Goal: Information Seeking & Learning: Learn about a topic

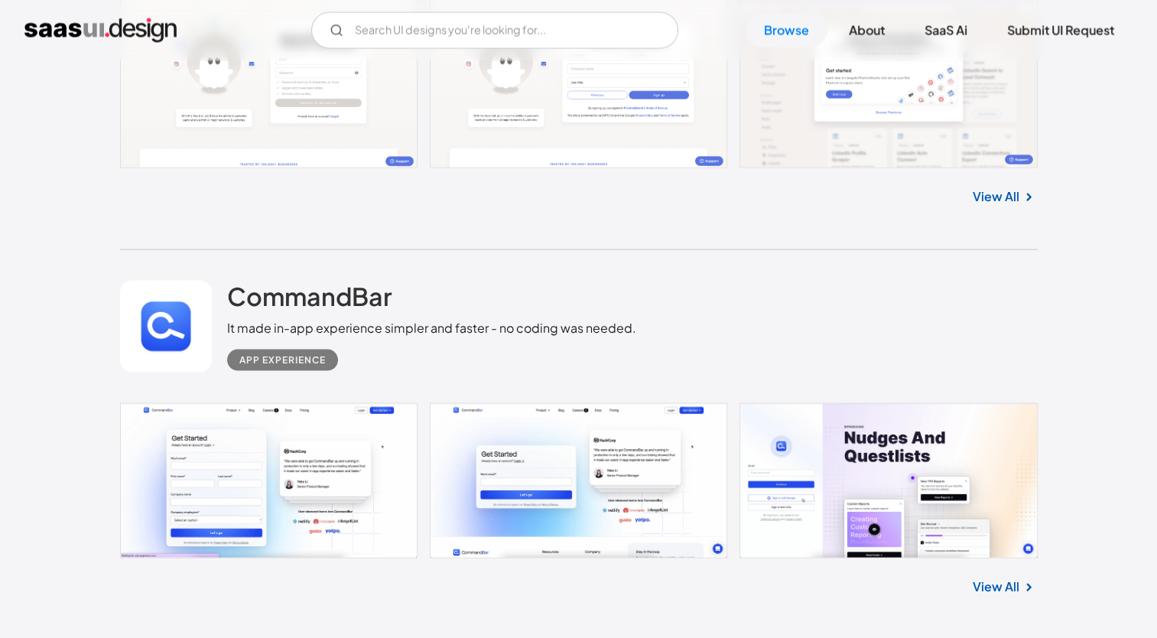
scroll to position [3145, 0]
click at [1001, 592] on link "View All" at bounding box center [996, 586] width 47 height 18
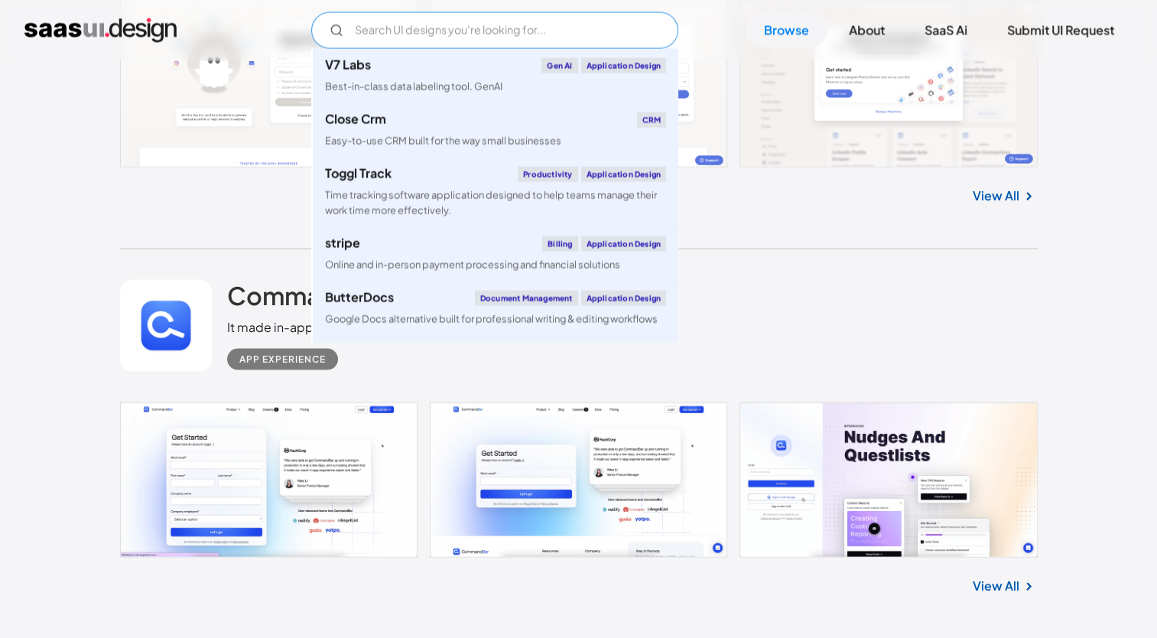
click at [423, 35] on input "Email Form" at bounding box center [494, 30] width 367 height 37
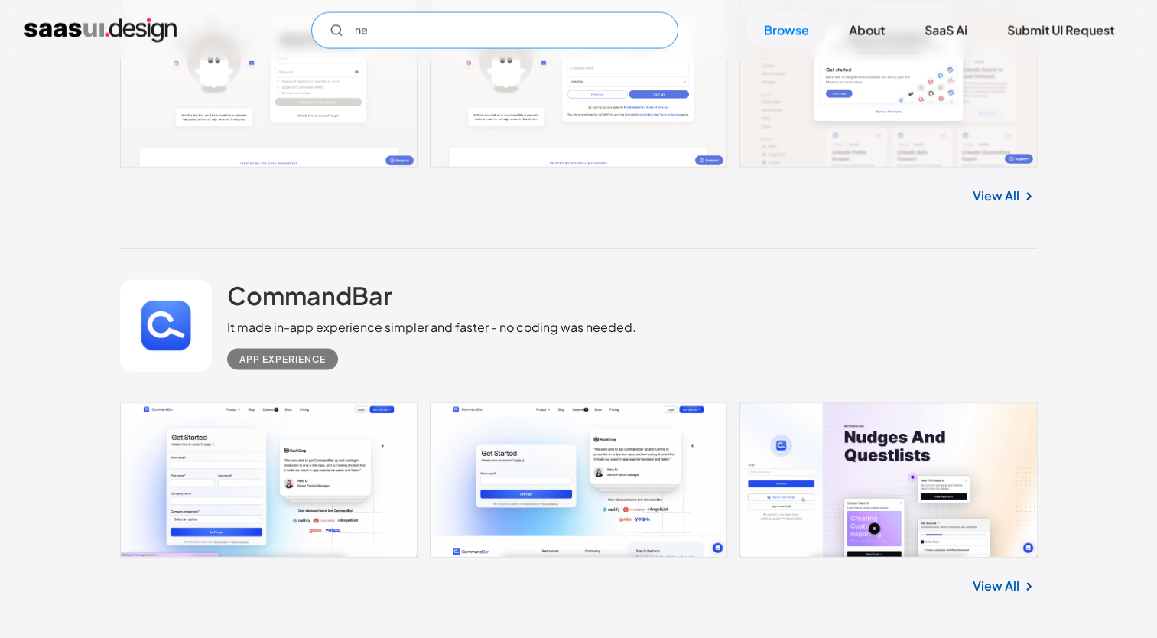
type input "n"
click at [884, 332] on div "CommandBar It made in-app experience simpler and faster - no coding was needed.…" at bounding box center [579, 325] width 918 height 153
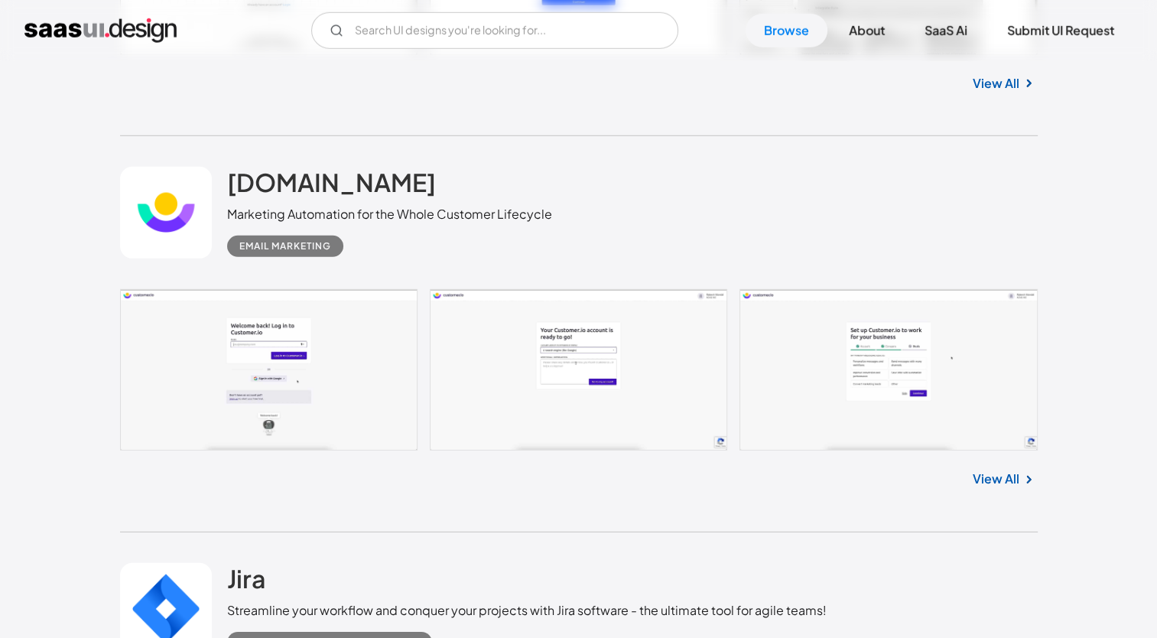
scroll to position [4446, 0]
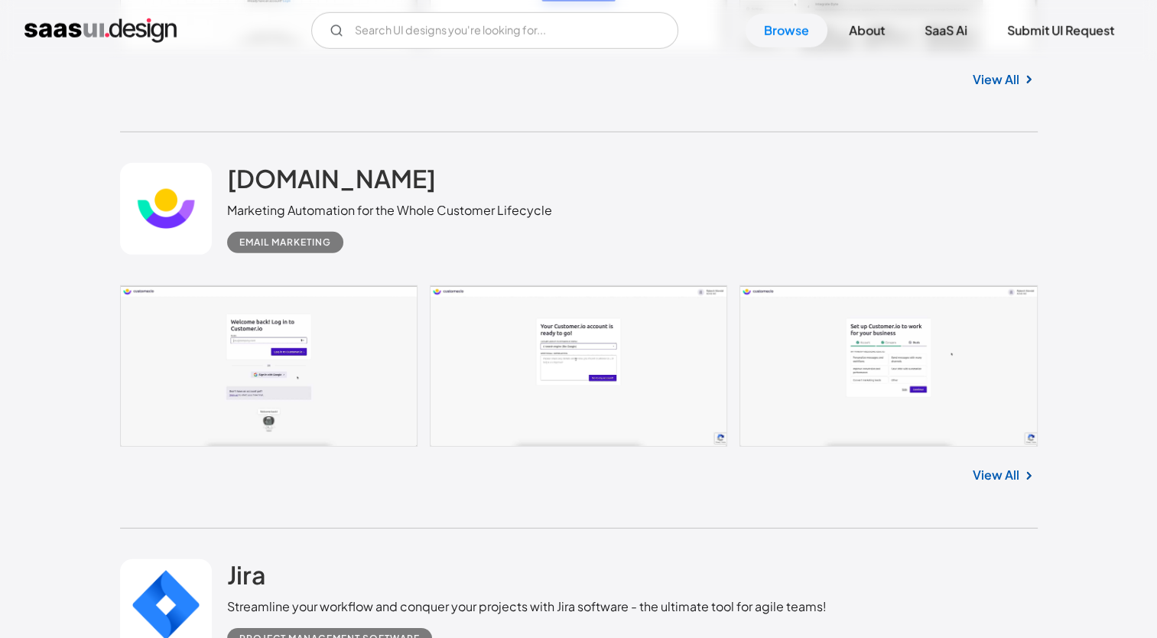
click at [1009, 471] on link "View All" at bounding box center [996, 475] width 47 height 18
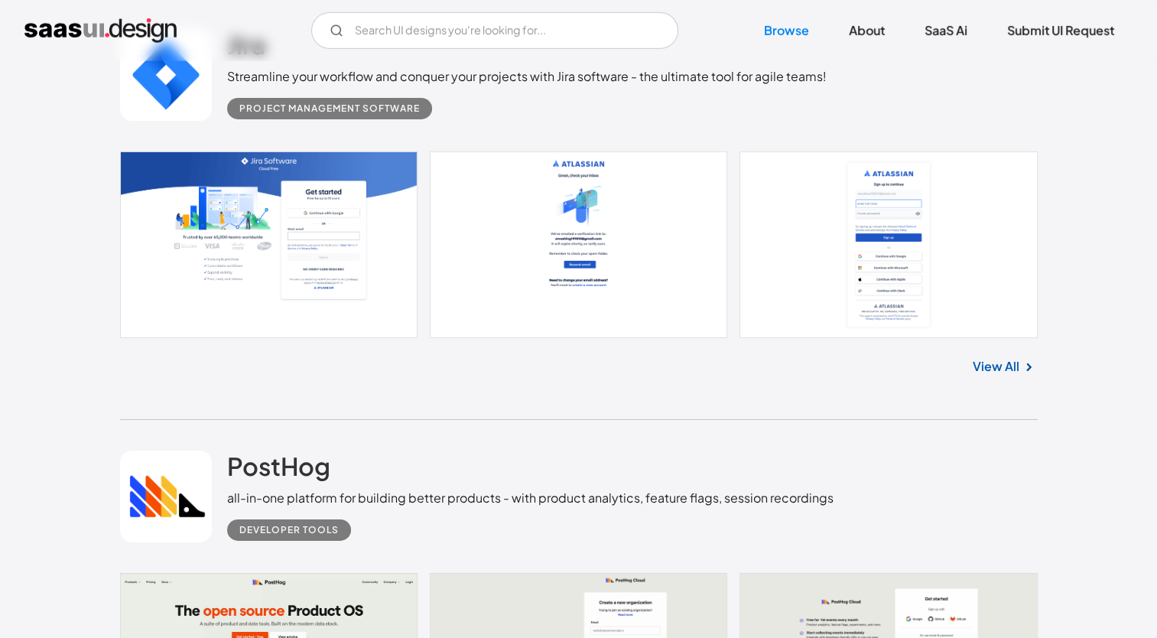
scroll to position [4978, 0]
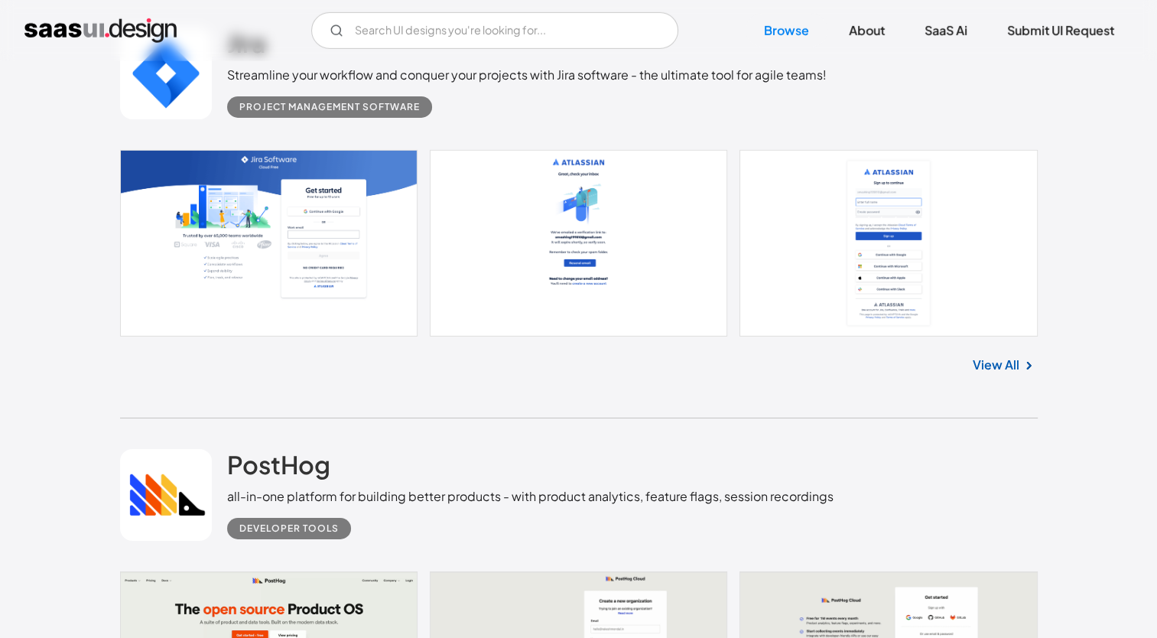
click at [870, 259] on link at bounding box center [579, 243] width 918 height 187
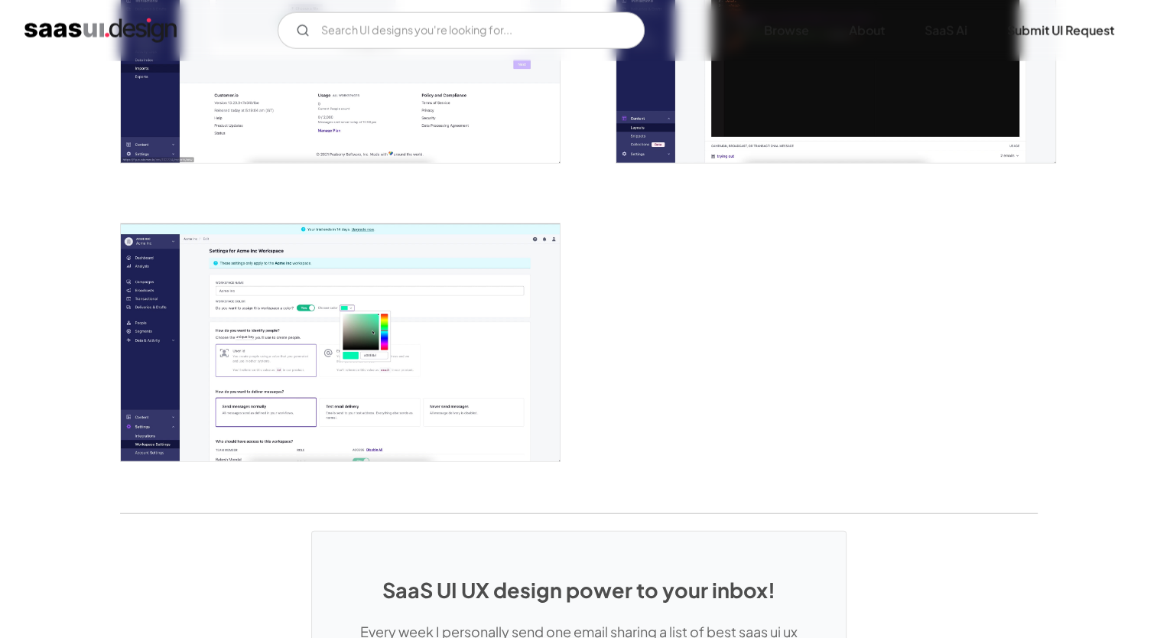
scroll to position [3699, 0]
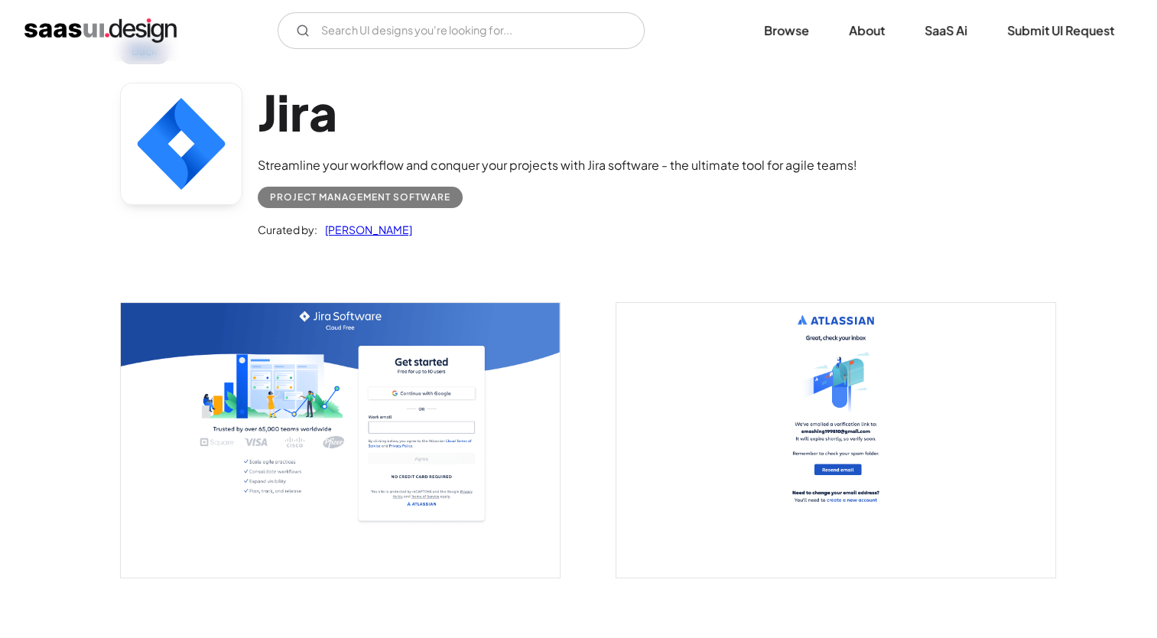
scroll to position [54, 0]
click at [832, 320] on img "open lightbox" at bounding box center [836, 441] width 439 height 275
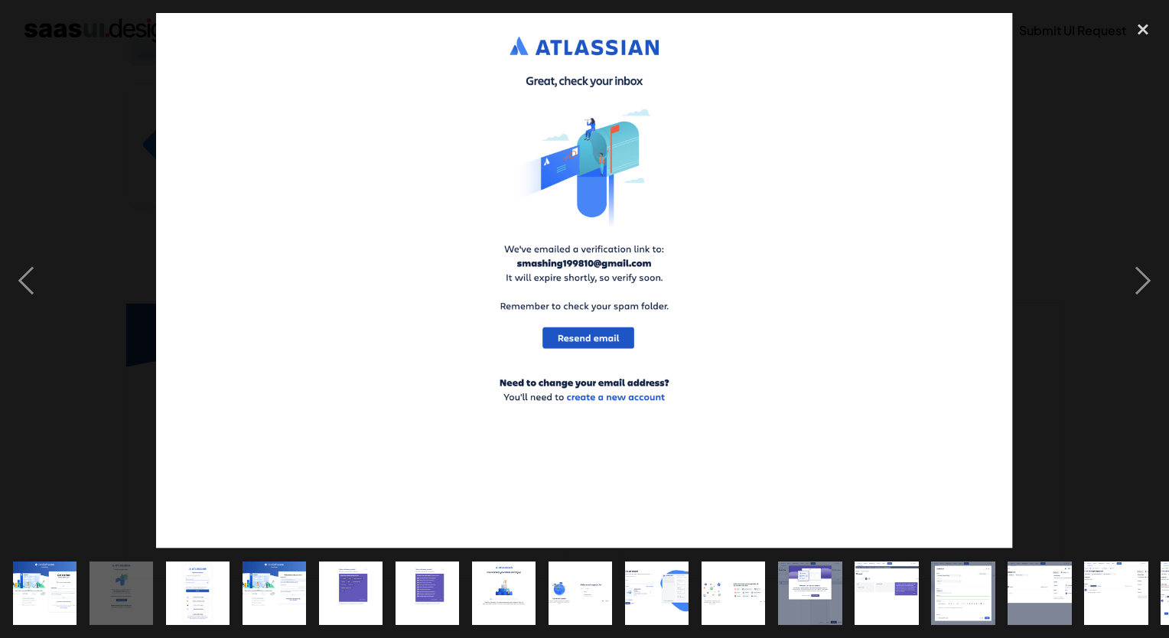
click at [624, 41] on img at bounding box center [584, 281] width 857 height 536
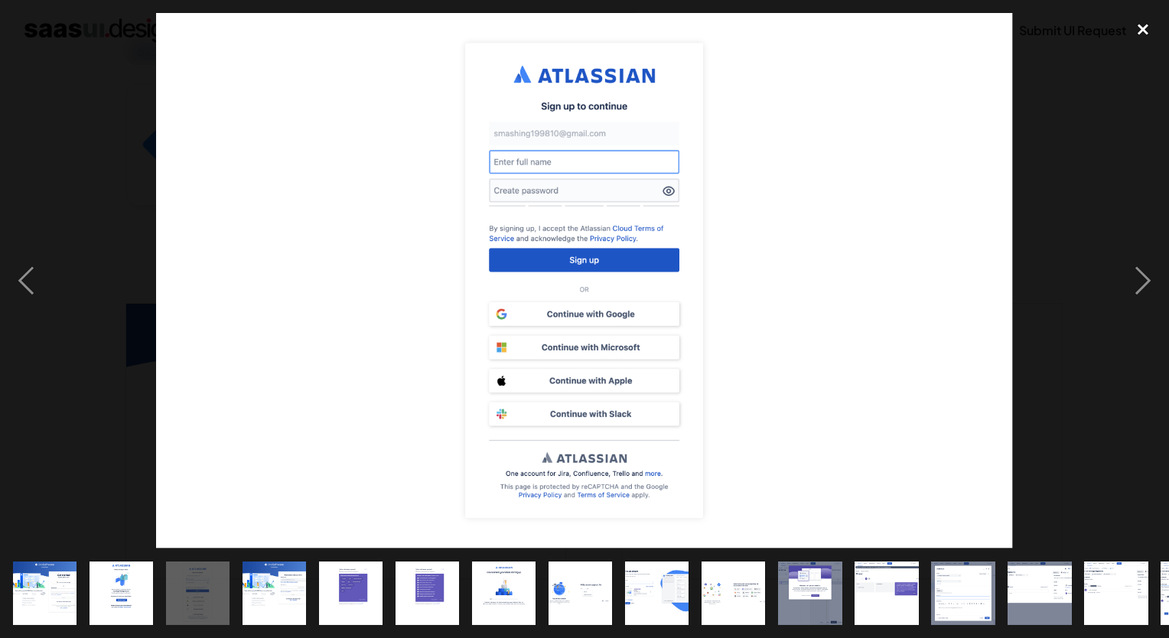
click at [1141, 29] on div "close lightbox" at bounding box center [1143, 30] width 52 height 34
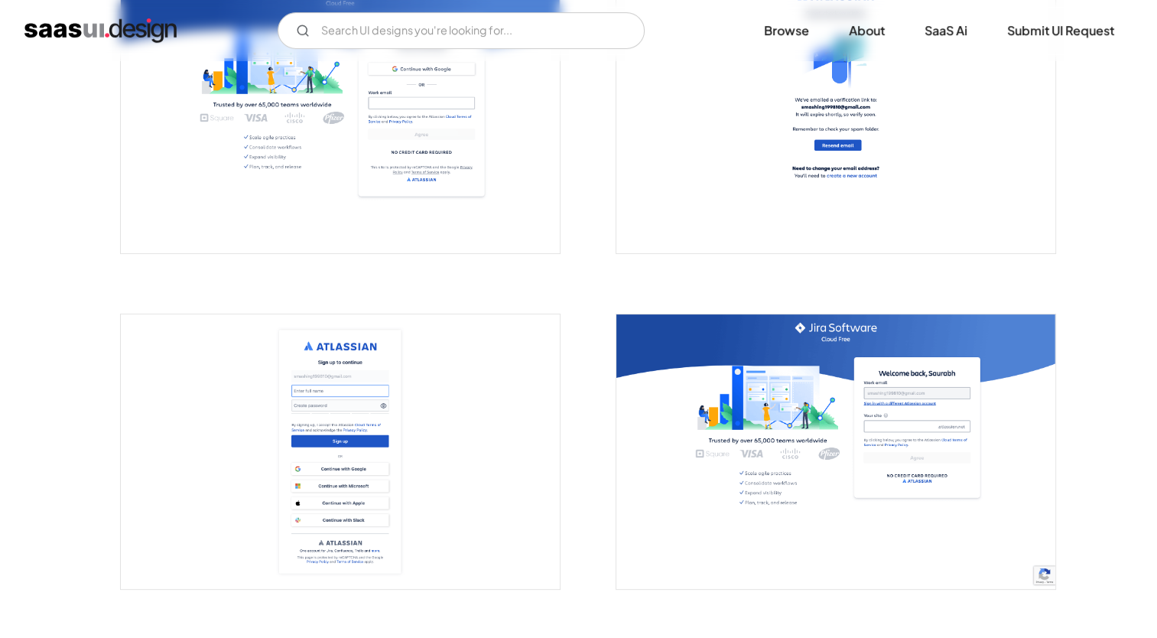
scroll to position [385, 0]
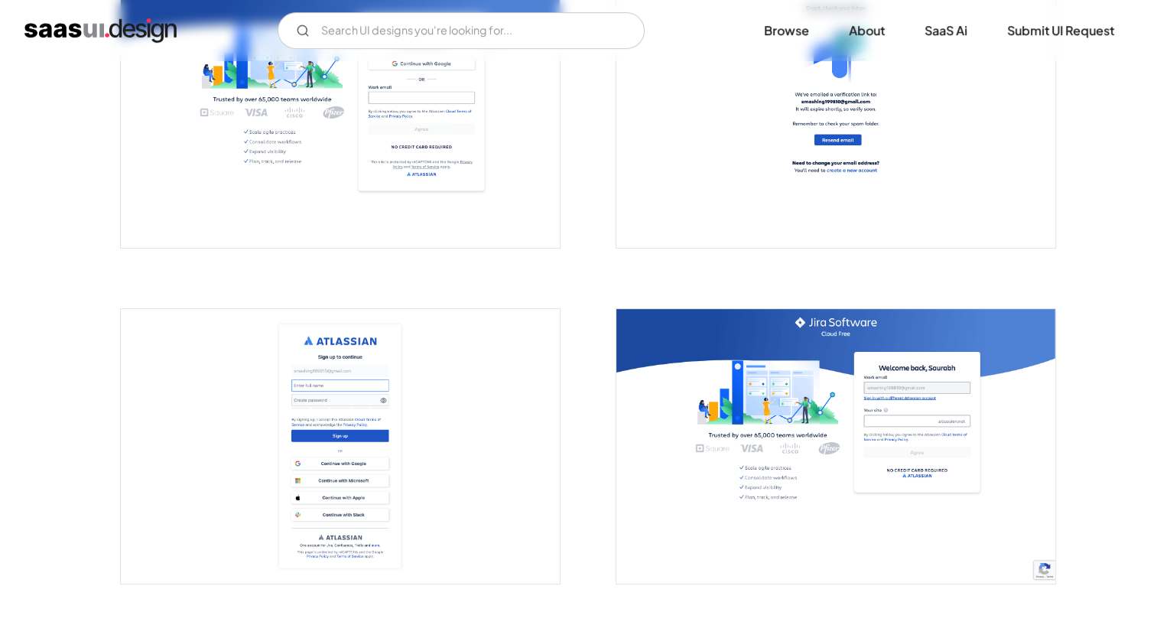
click at [276, 436] on img "open lightbox" at bounding box center [340, 446] width 439 height 275
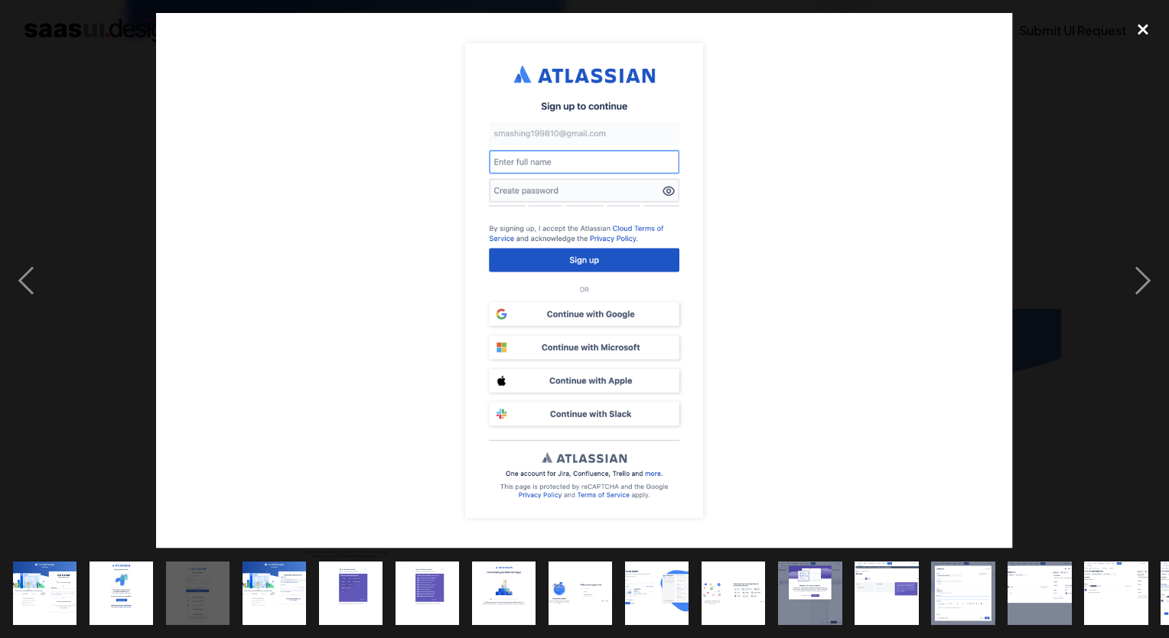
click at [1144, 28] on div "close lightbox" at bounding box center [1143, 30] width 52 height 34
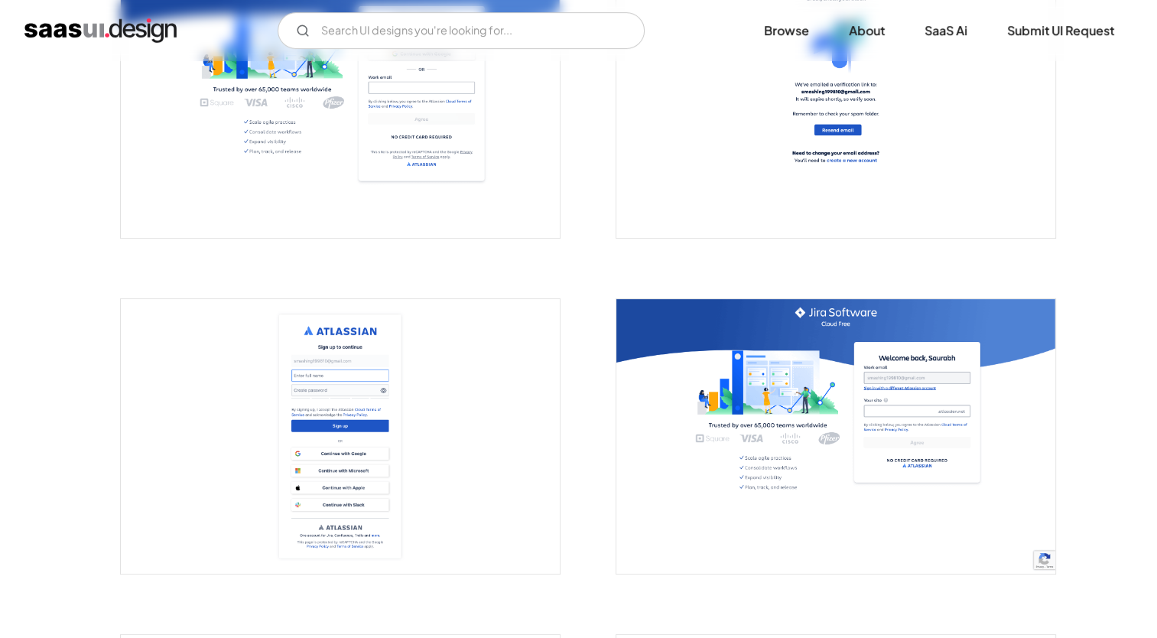
scroll to position [395, 0]
